Goal: Task Accomplishment & Management: Manage account settings

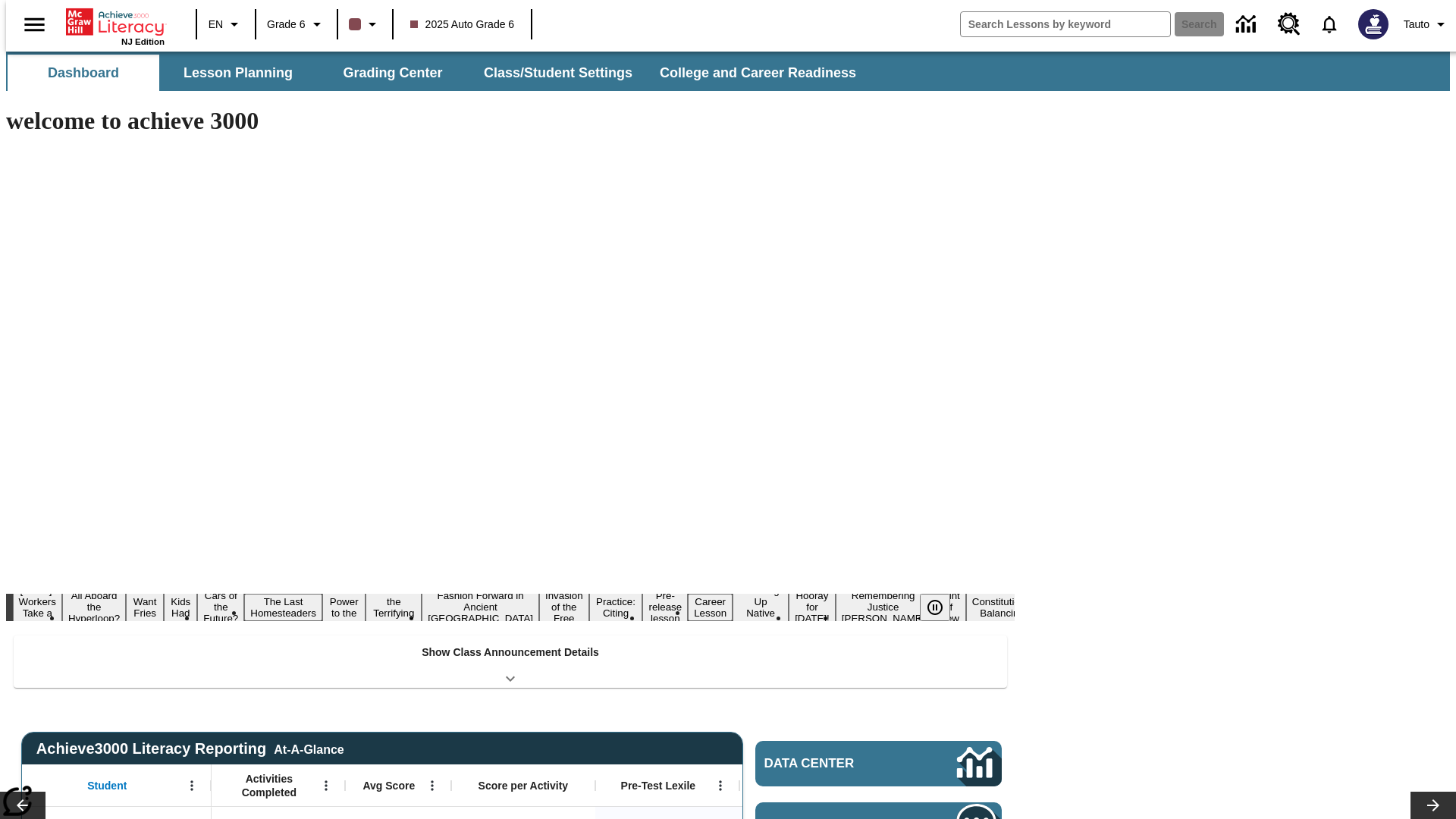
type input "-1"
type input "s"
click at [1189, 24] on button "Search" at bounding box center [1199, 23] width 50 height 24
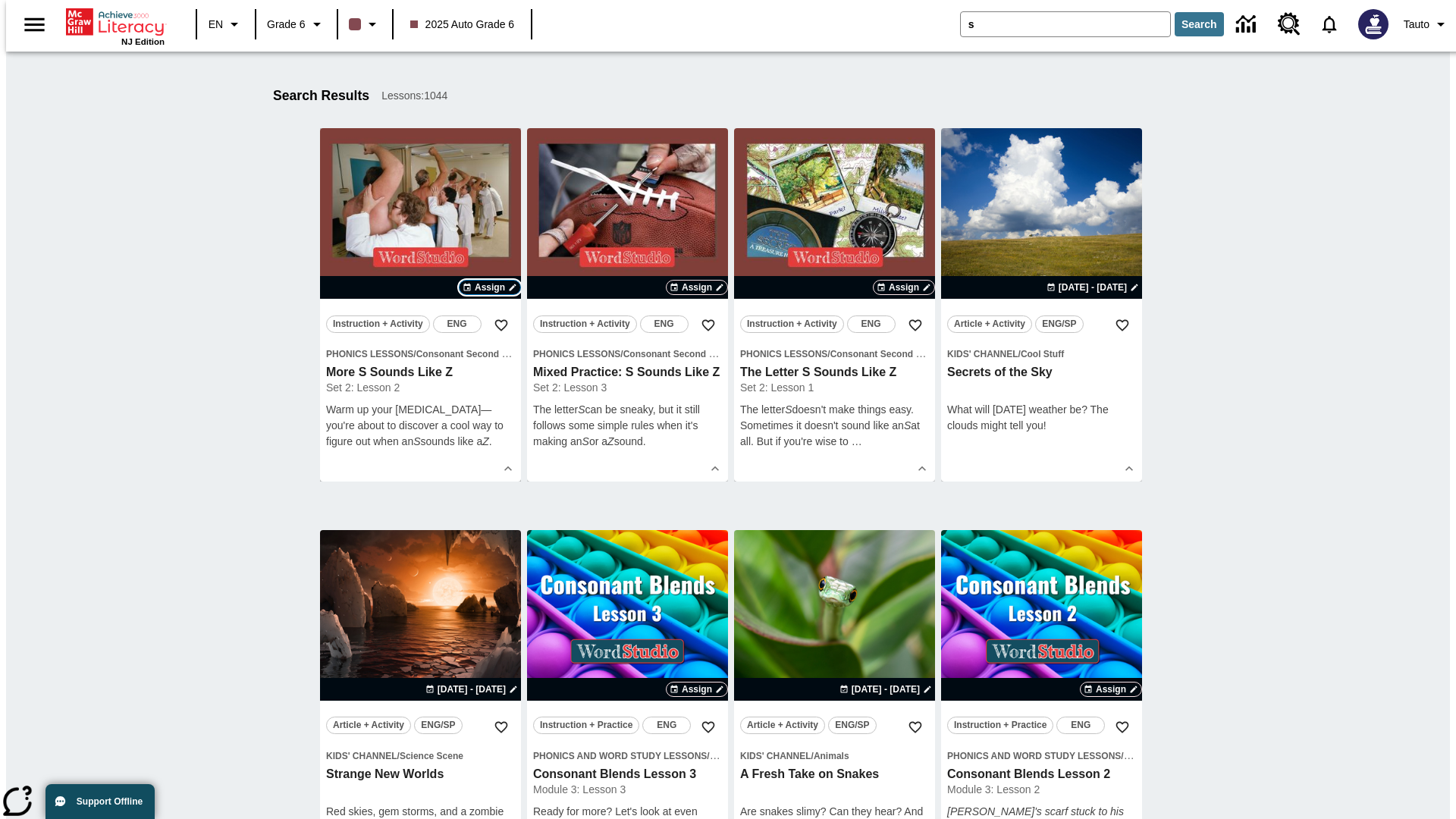
click at [490, 287] on span "Assign" at bounding box center [490, 287] width 31 height 14
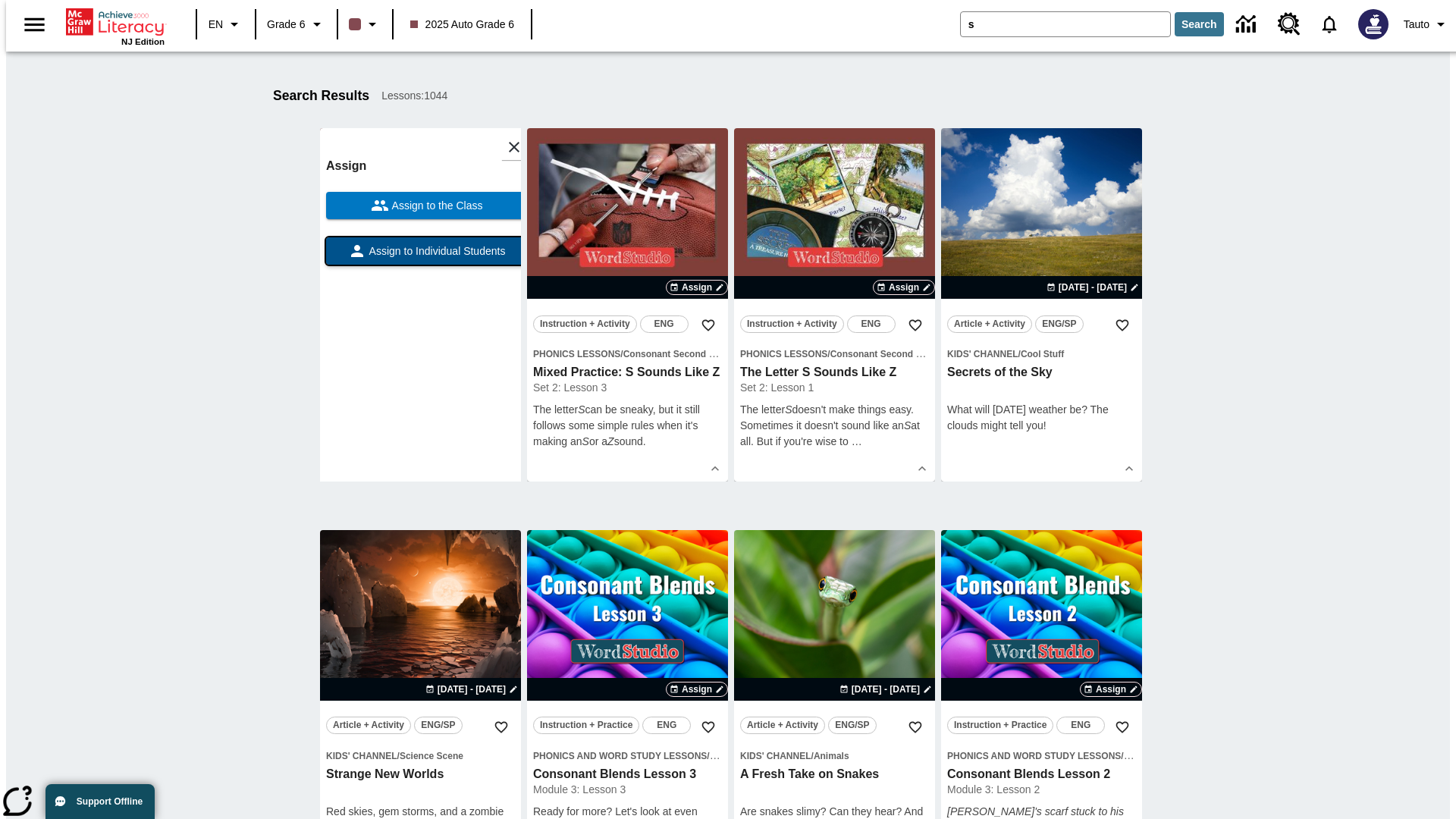
click at [420, 258] on span "Assign to Individual Students" at bounding box center [435, 251] width 140 height 16
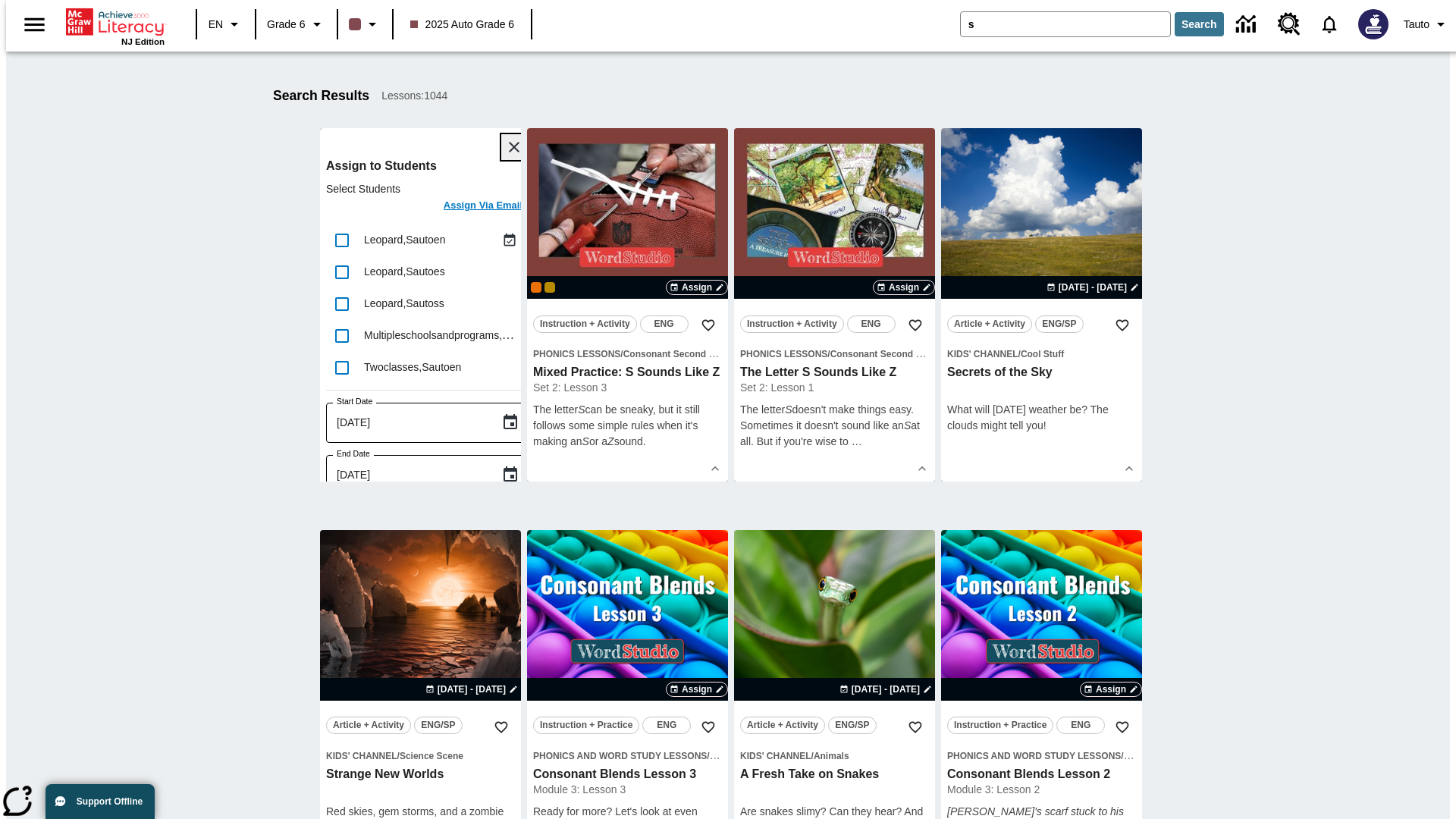
click at [509, 147] on icon "Close" at bounding box center [514, 147] width 11 height 11
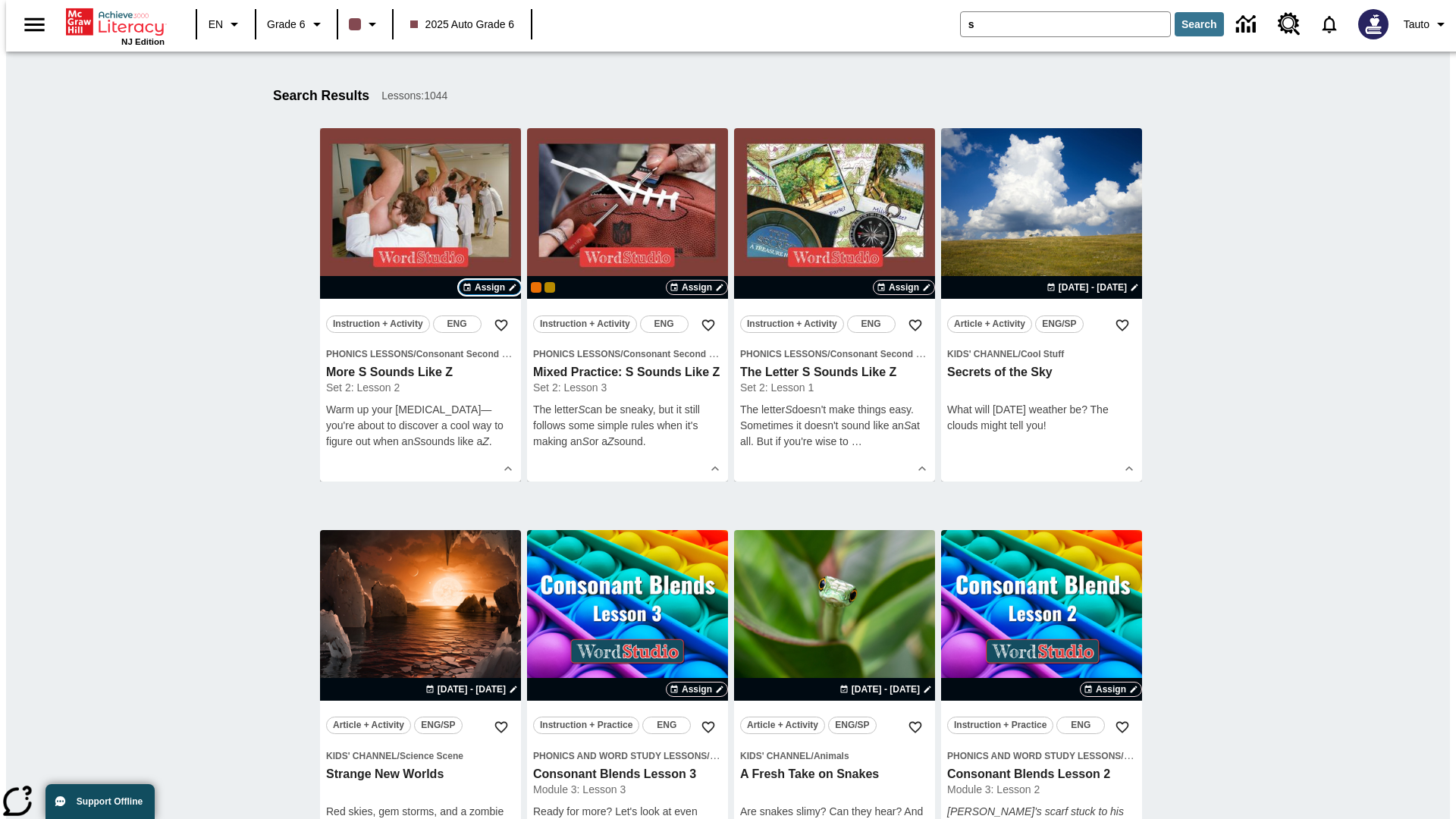
click at [490, 287] on span "Assign" at bounding box center [490, 287] width 31 height 14
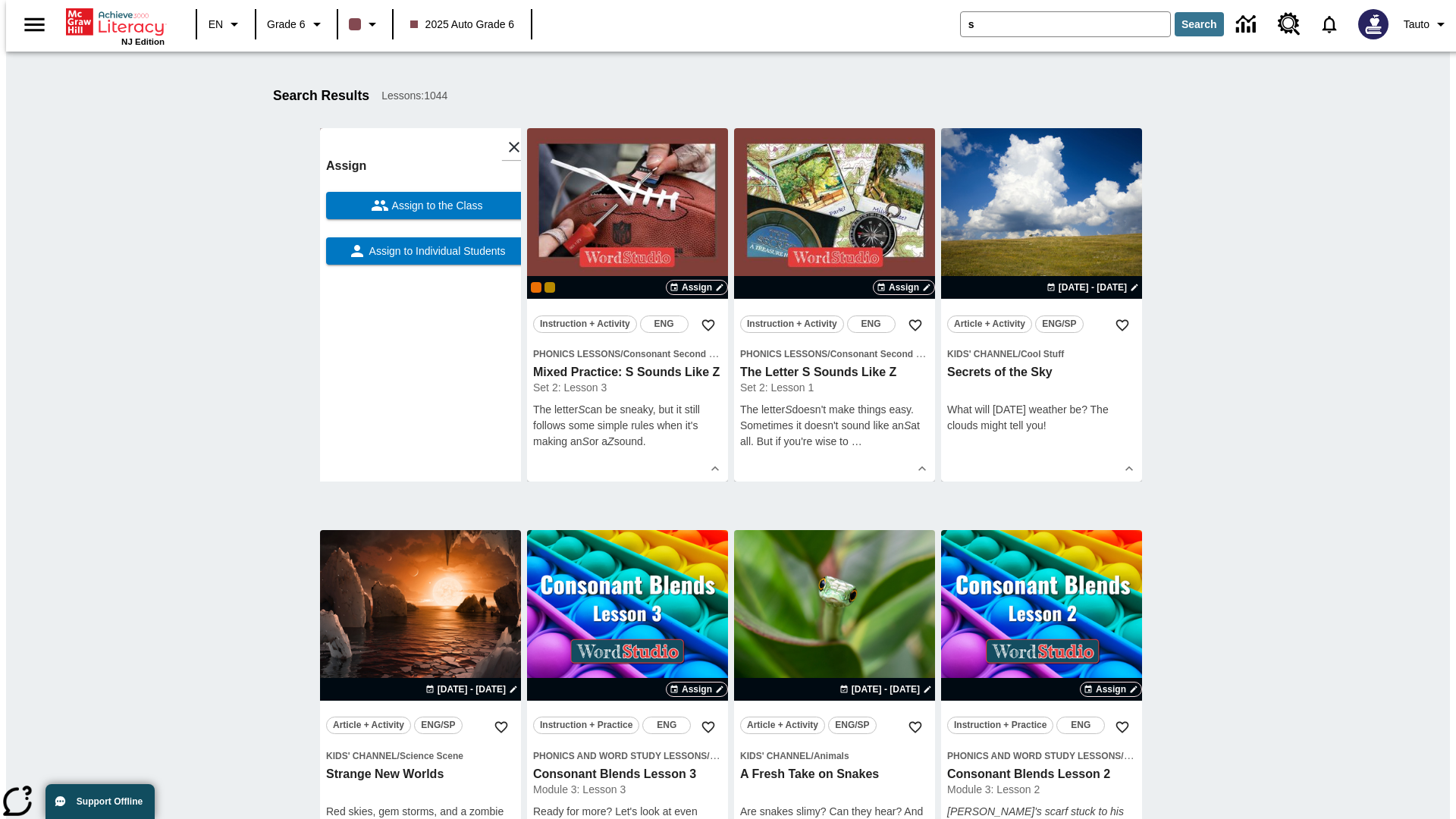
scroll to position [192, 0]
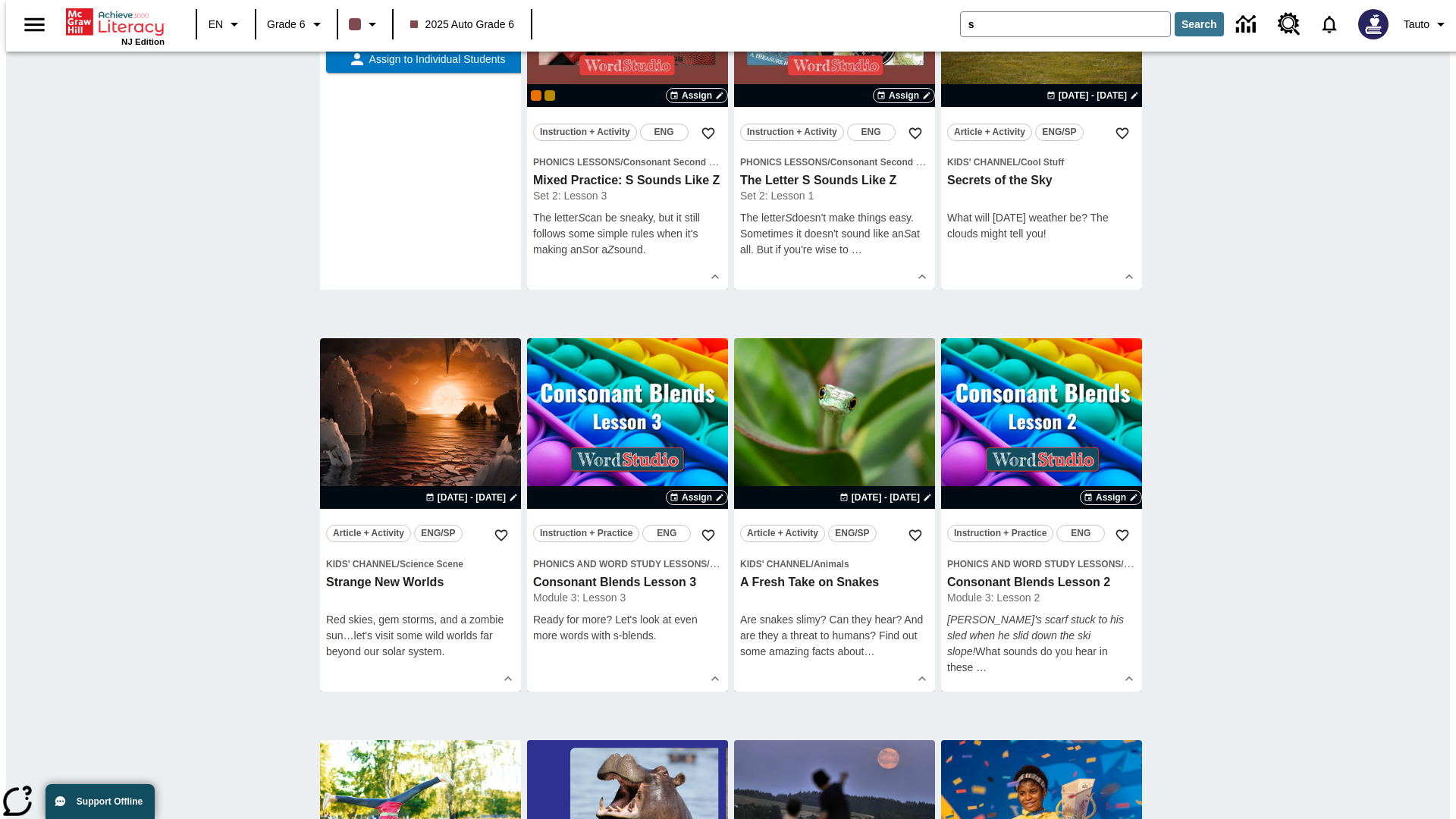
click at [420, 22] on span "Assign to the Class" at bounding box center [436, 14] width 94 height 16
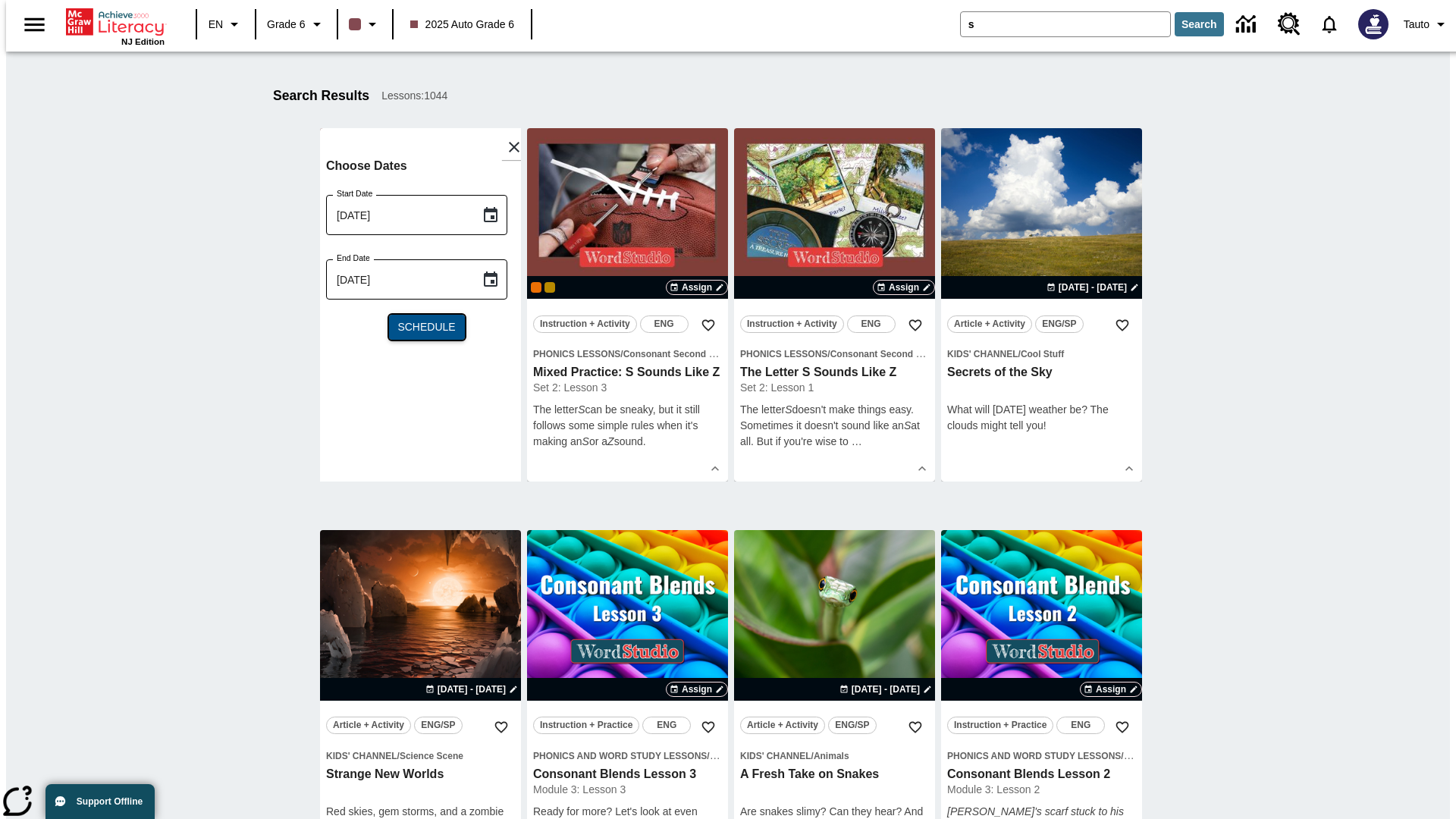
click at [420, 327] on span "Schedule" at bounding box center [426, 327] width 58 height 16
